Goal: Information Seeking & Learning: Learn about a topic

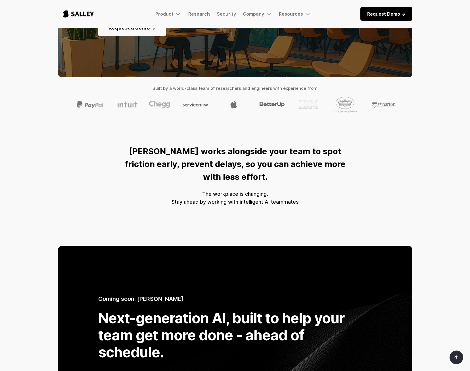
scroll to position [114, 0]
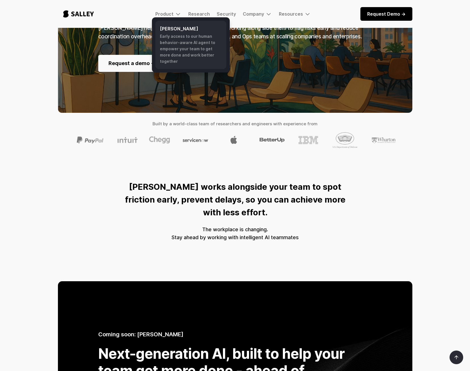
click at [174, 29] on h6 "[PERSON_NAME]" at bounding box center [191, 28] width 62 height 7
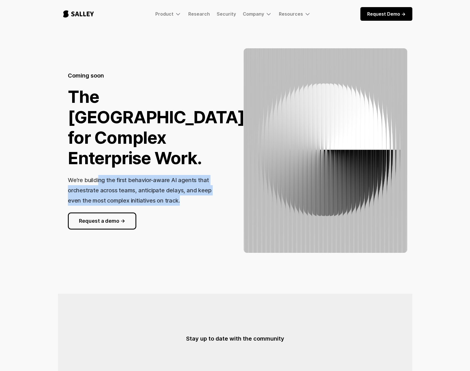
drag, startPoint x: 99, startPoint y: 181, endPoint x: 219, endPoint y: 202, distance: 122.6
click at [219, 202] on div "We’re building the first behavior-aware AI agents that orchestrate across teams…" at bounding box center [145, 190] width 154 height 31
drag, startPoint x: 219, startPoint y: 202, endPoint x: 205, endPoint y: 237, distance: 37.3
click at [205, 237] on div "Coming soon The [GEOGRAPHIC_DATA] for Complex Enterprise Work. We’re building t…" at bounding box center [235, 150] width 355 height 205
